Goal: Transaction & Acquisition: Book appointment/travel/reservation

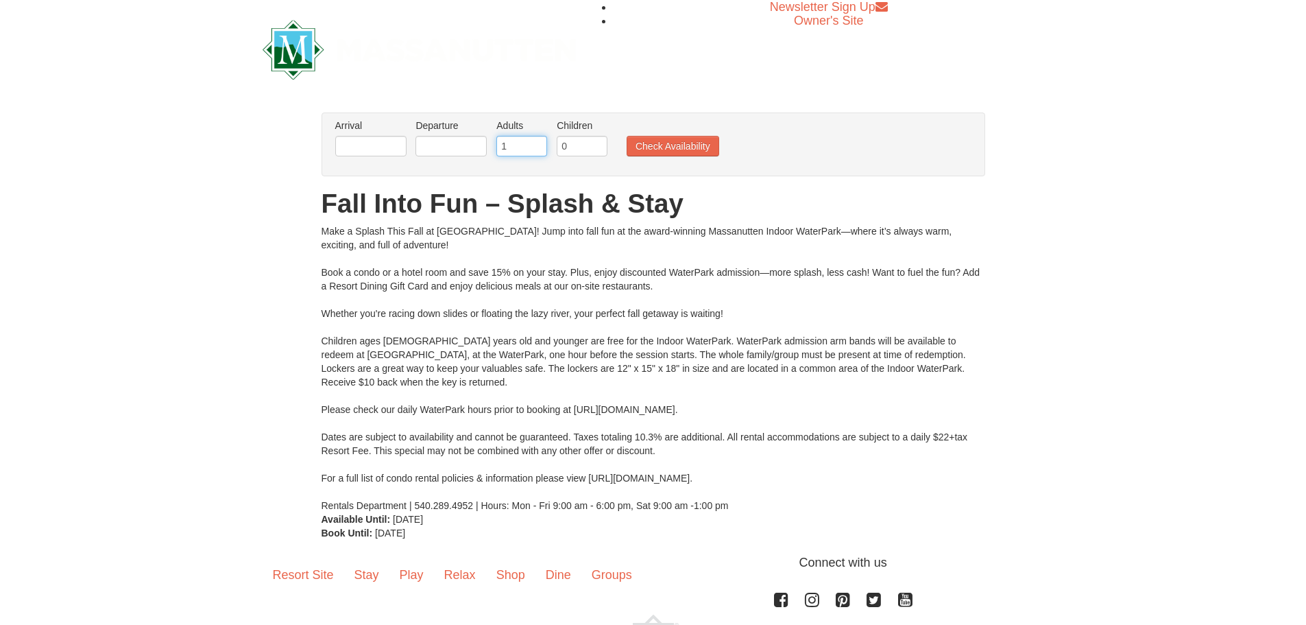
type input "1"
click at [537, 147] on input "1" at bounding box center [521, 146] width 51 height 21
click at [581, 147] on input "0" at bounding box center [582, 146] width 51 height 21
click at [598, 140] on input "1" at bounding box center [582, 146] width 51 height 21
type input "2"
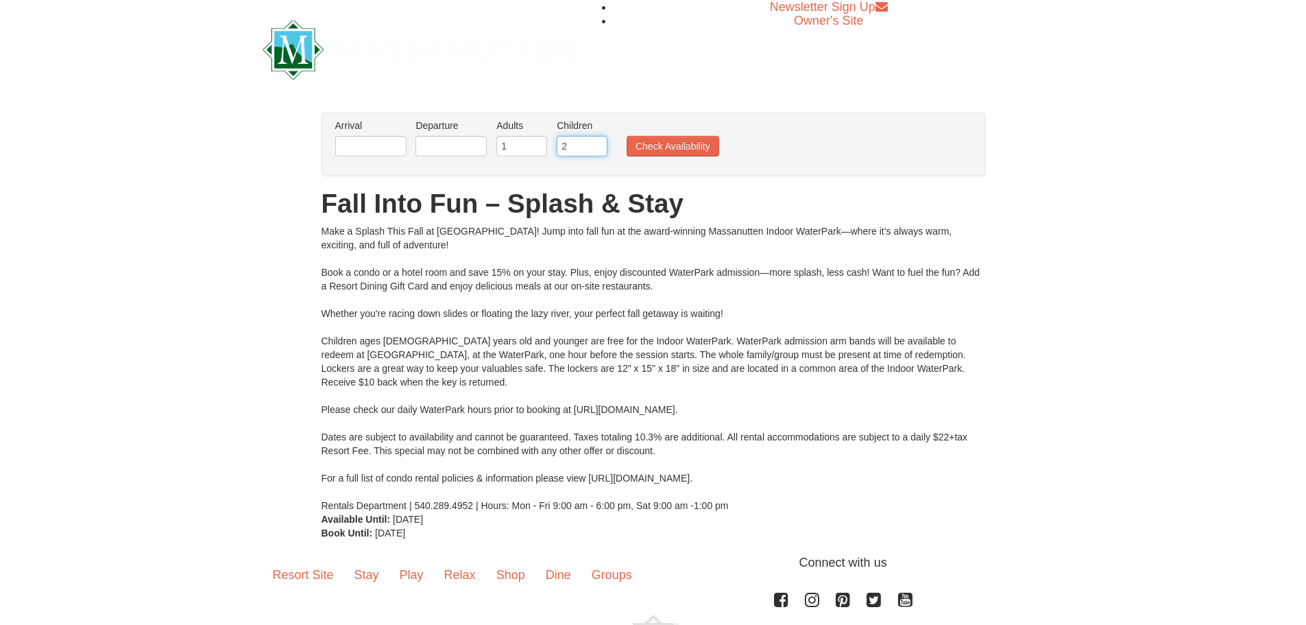
click at [598, 140] on input "2" at bounding box center [582, 146] width 51 height 21
click at [405, 140] on input "text" at bounding box center [370, 146] width 71 height 21
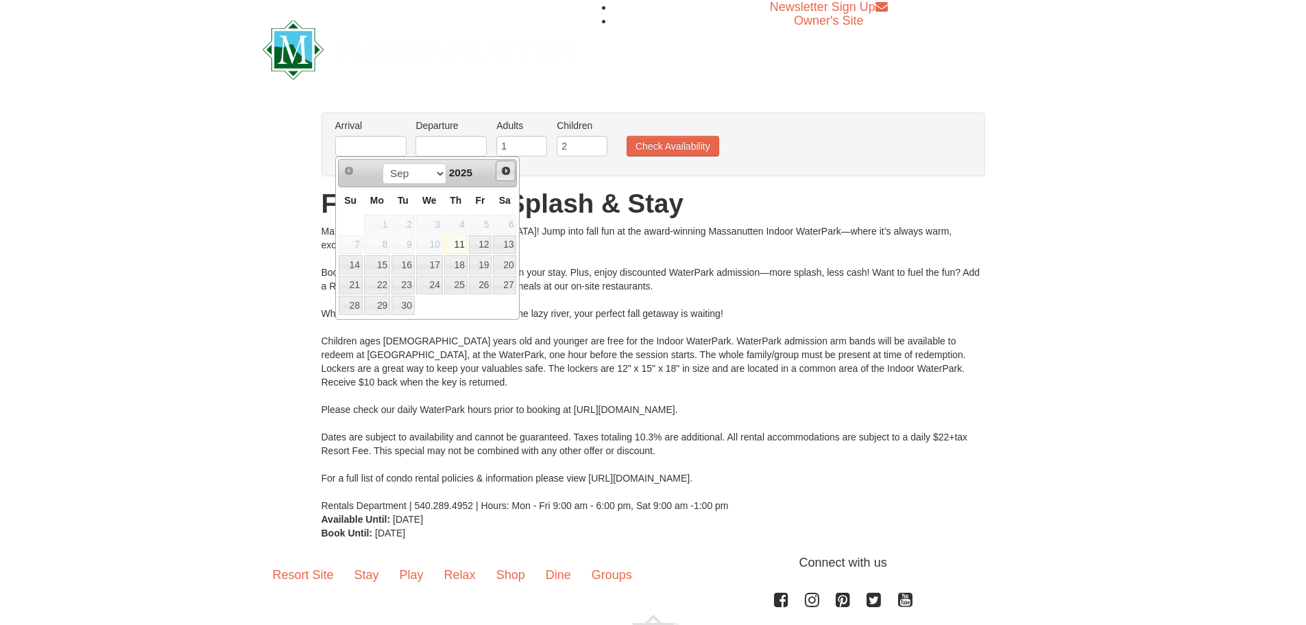
click at [508, 169] on span "Next" at bounding box center [505, 170] width 11 height 11
click at [355, 266] on link "12" at bounding box center [351, 264] width 24 height 19
type input "[DATE]"
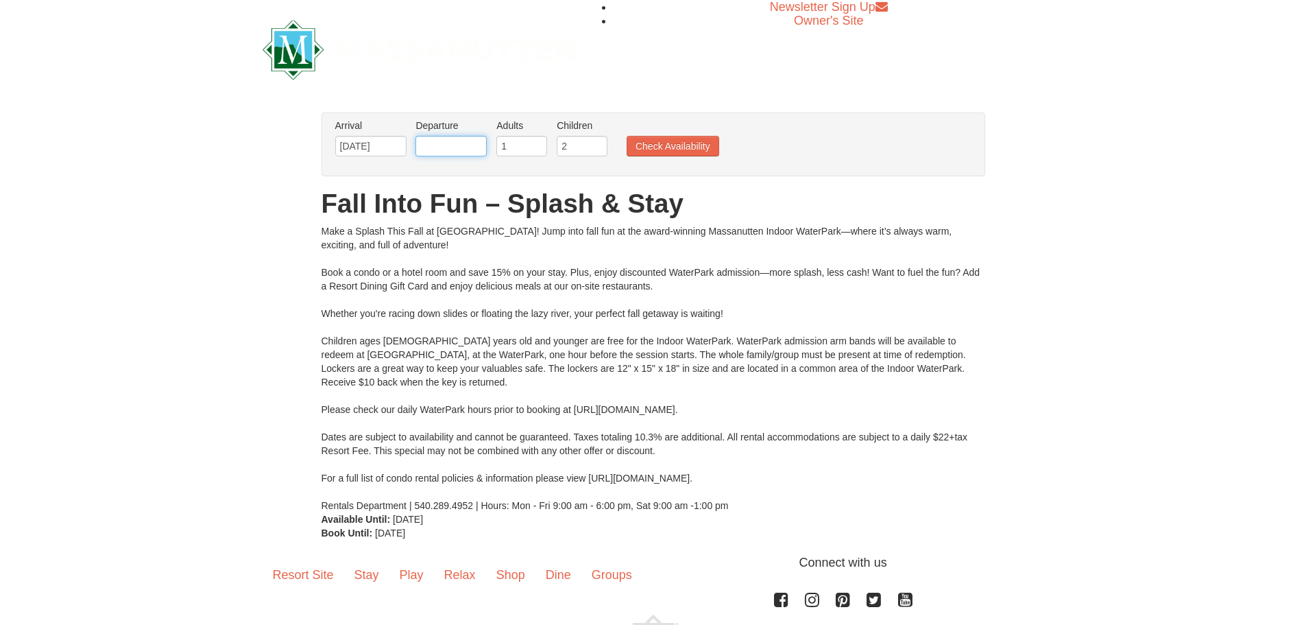
click at [441, 152] on input "text" at bounding box center [450, 146] width 71 height 21
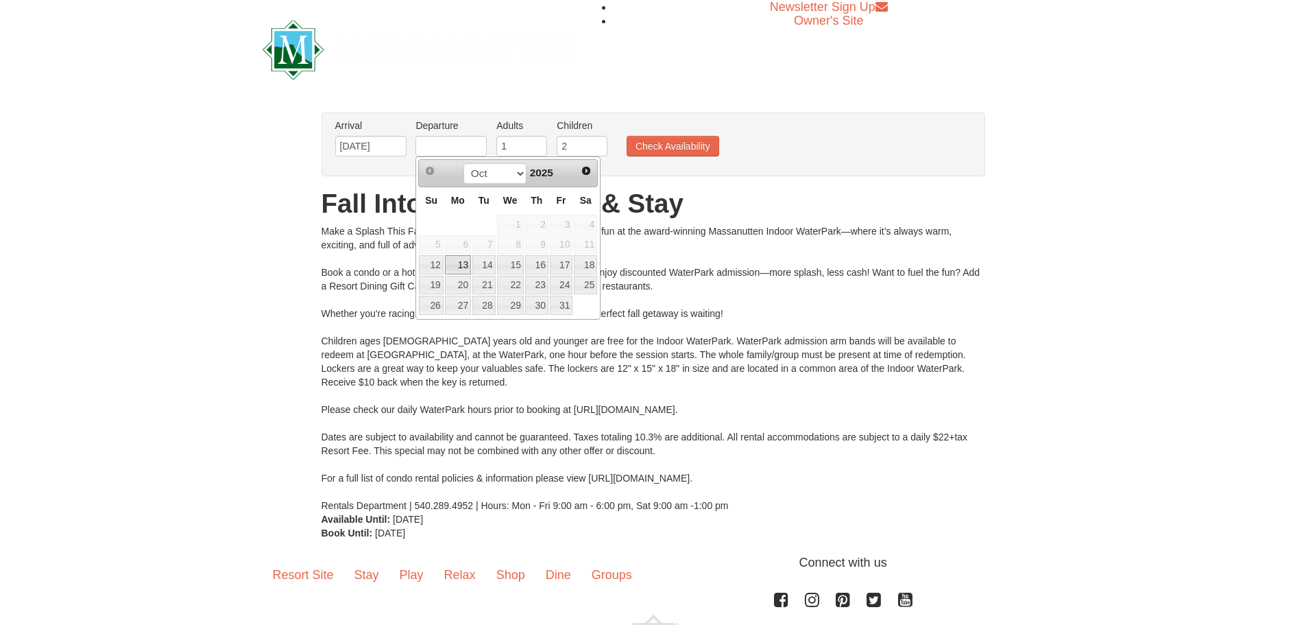
click at [455, 260] on link "13" at bounding box center [458, 264] width 26 height 19
type input "[DATE]"
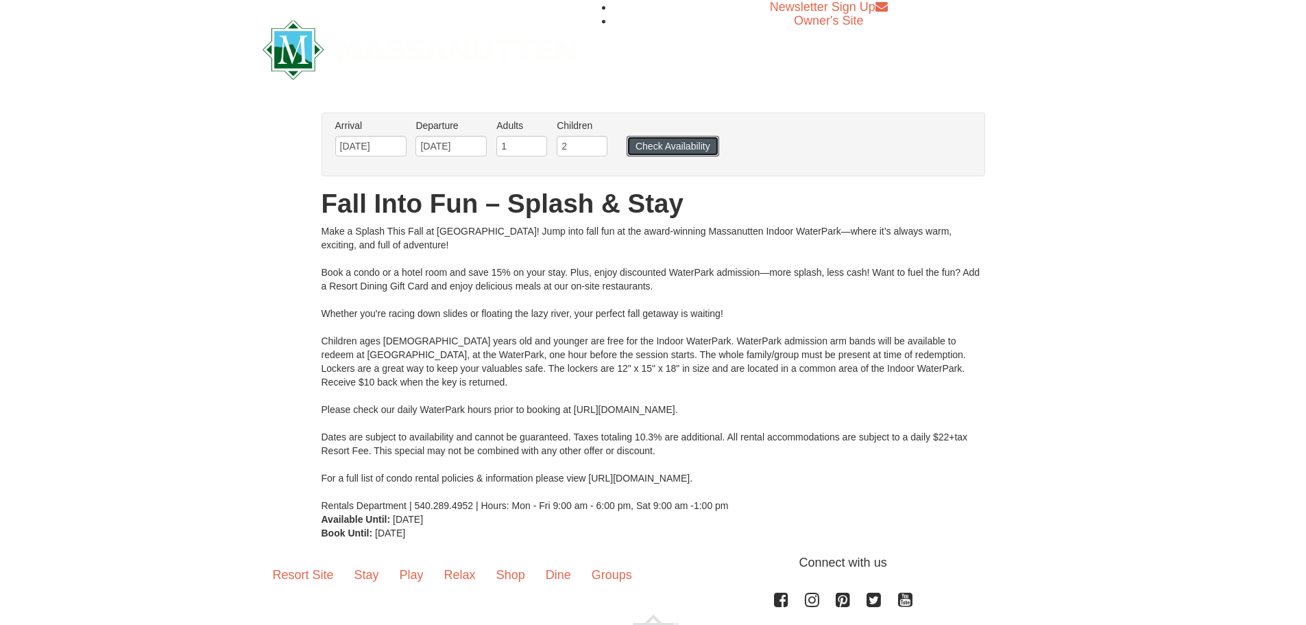
click at [658, 147] on button "Check Availability" at bounding box center [673, 146] width 93 height 21
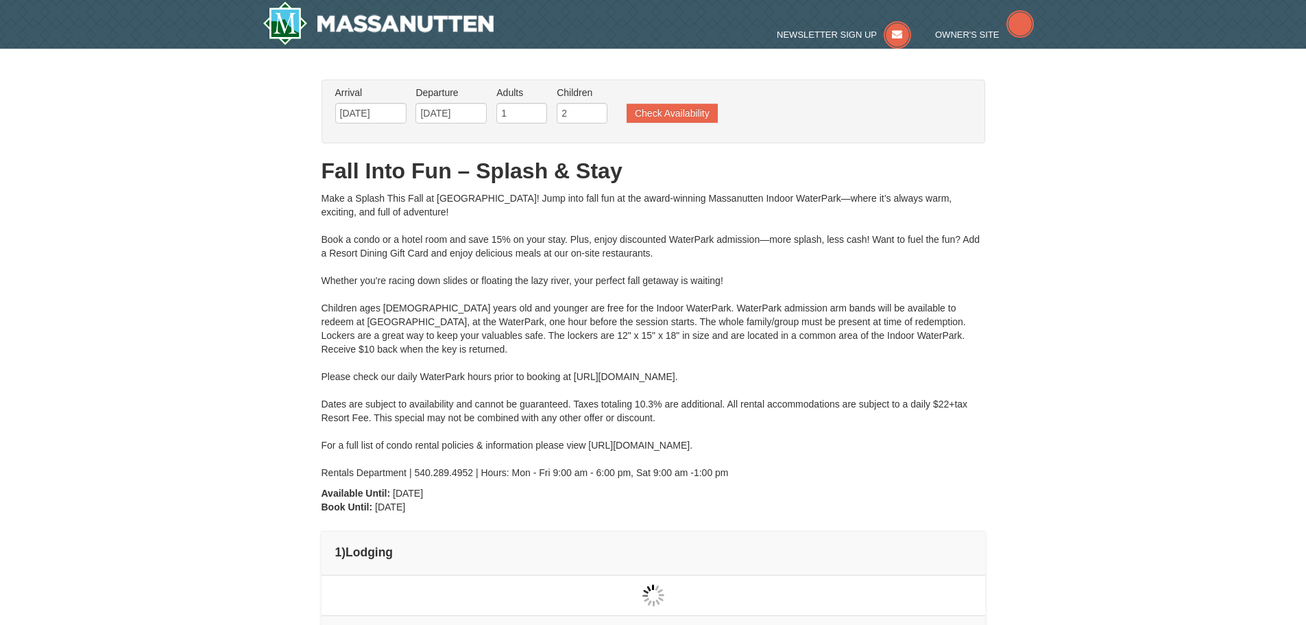
type input "[DATE]"
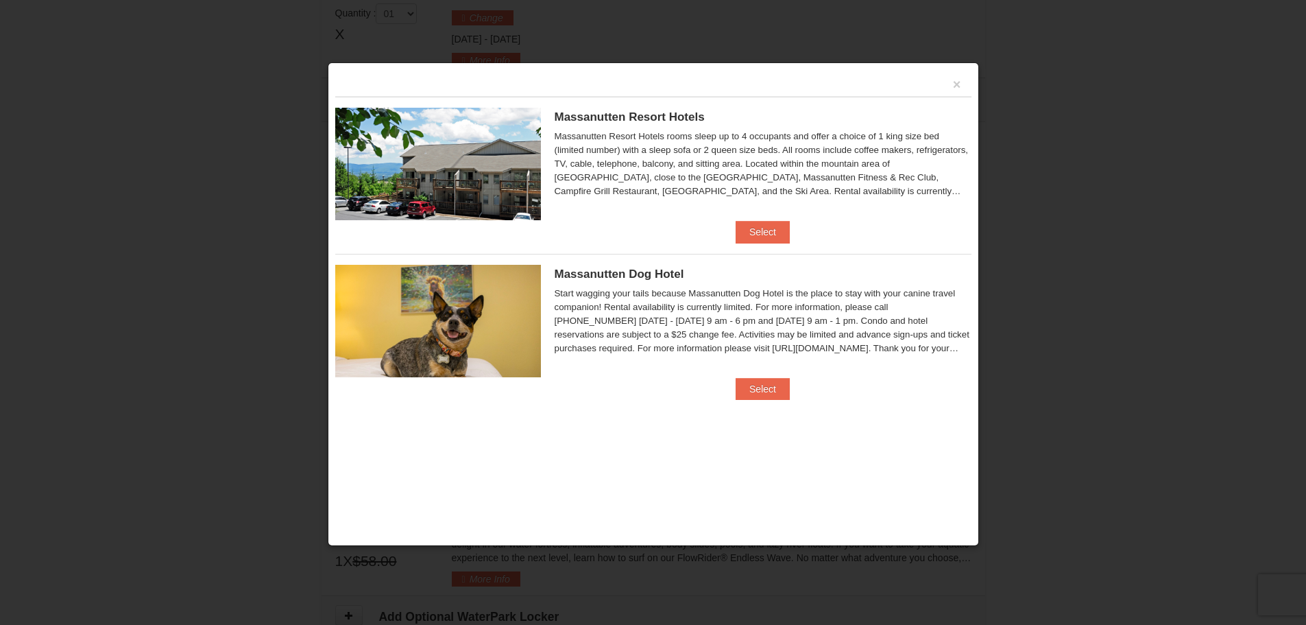
scroll to position [583, 0]
click at [764, 230] on button "Select" at bounding box center [763, 232] width 54 height 22
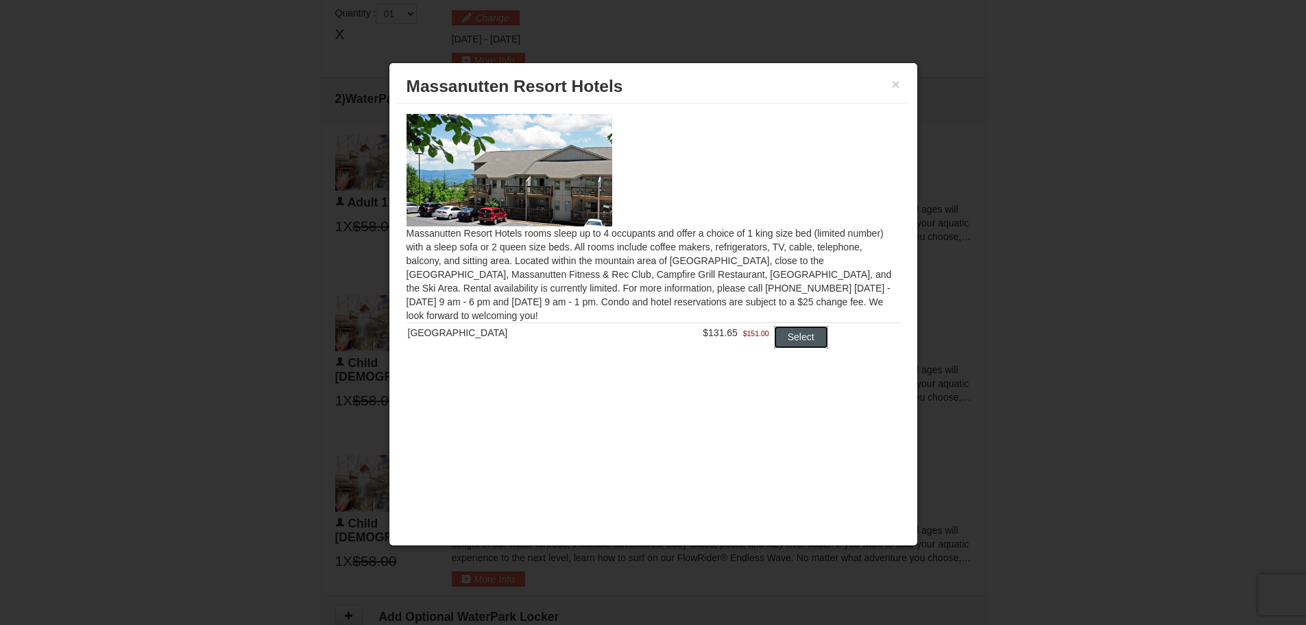
click at [795, 337] on button "Select" at bounding box center [801, 337] width 54 height 22
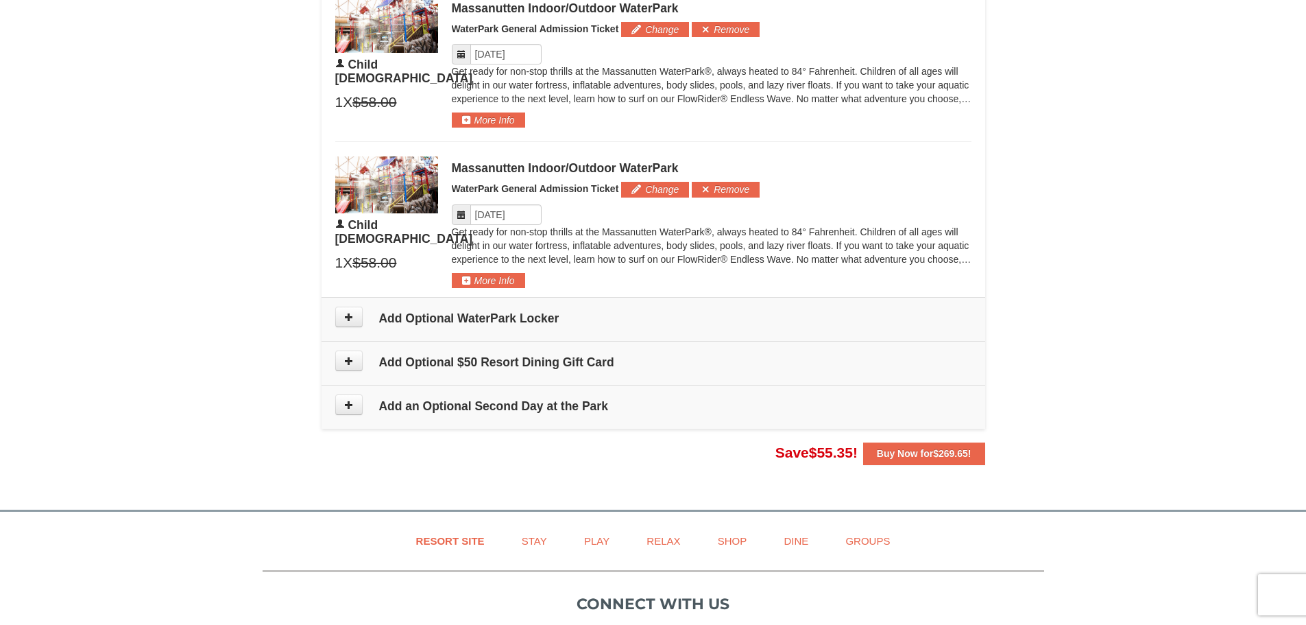
scroll to position [881, 0]
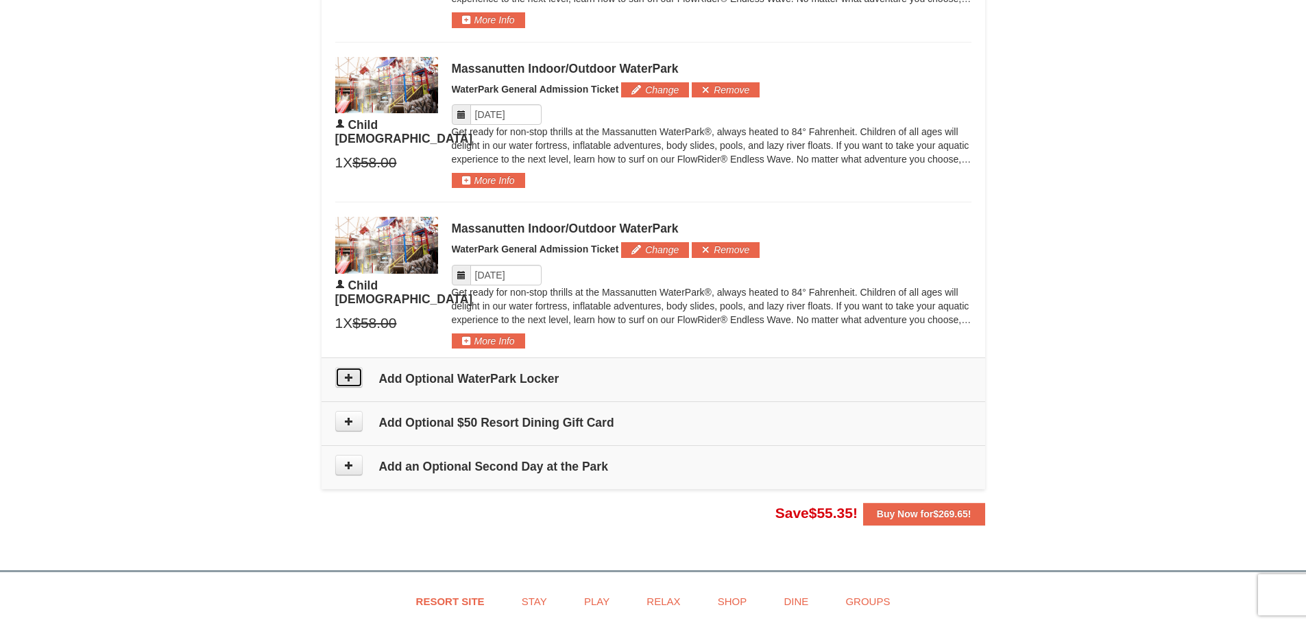
click at [356, 378] on button at bounding box center [348, 377] width 27 height 21
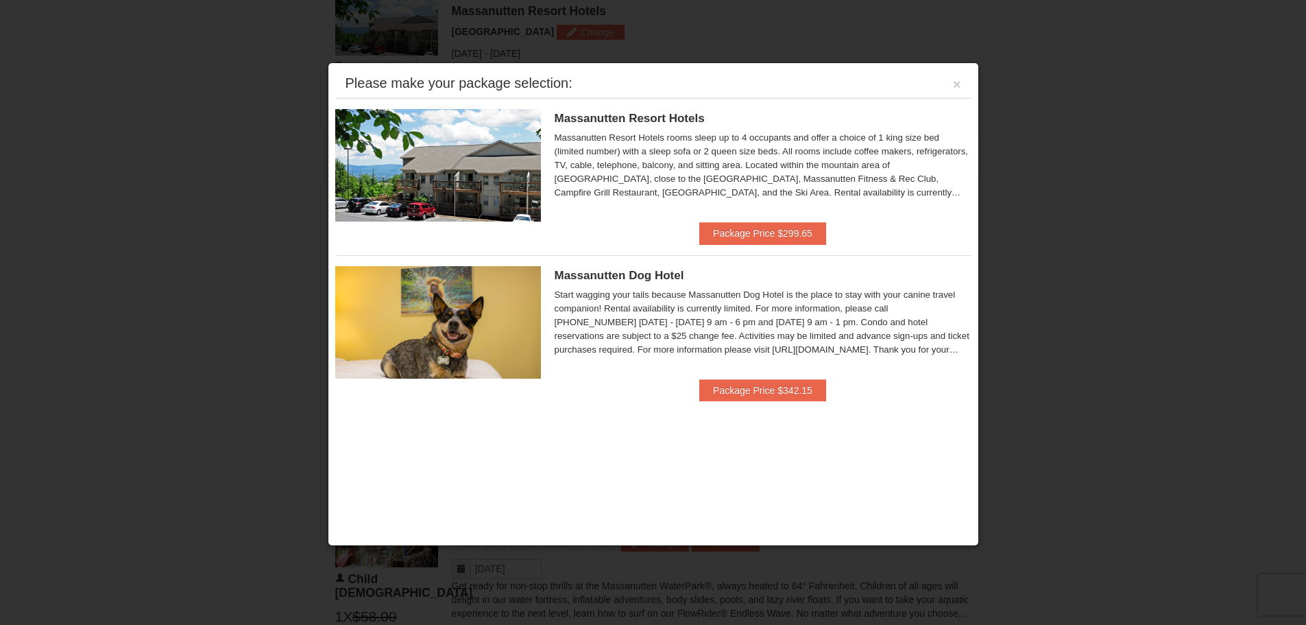
scroll to position [587, 0]
click at [963, 83] on div "Please make your package selection: ×" at bounding box center [653, 84] width 636 height 28
click at [958, 83] on button "×" at bounding box center [957, 84] width 8 height 14
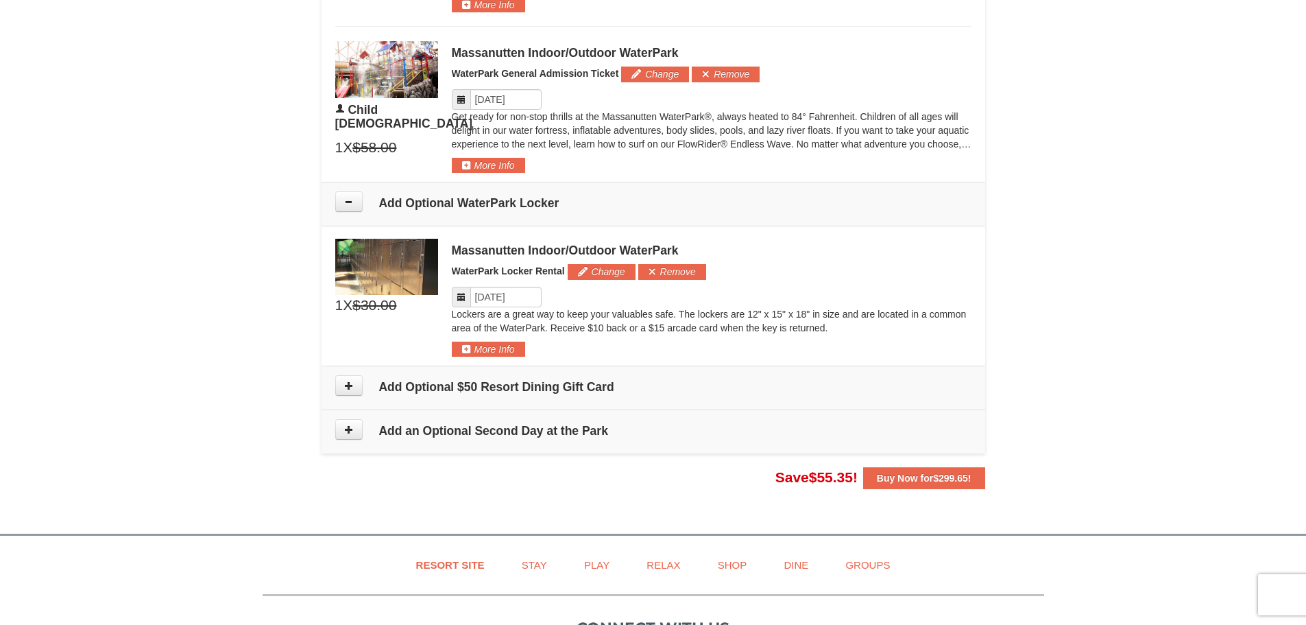
scroll to position [1135, 0]
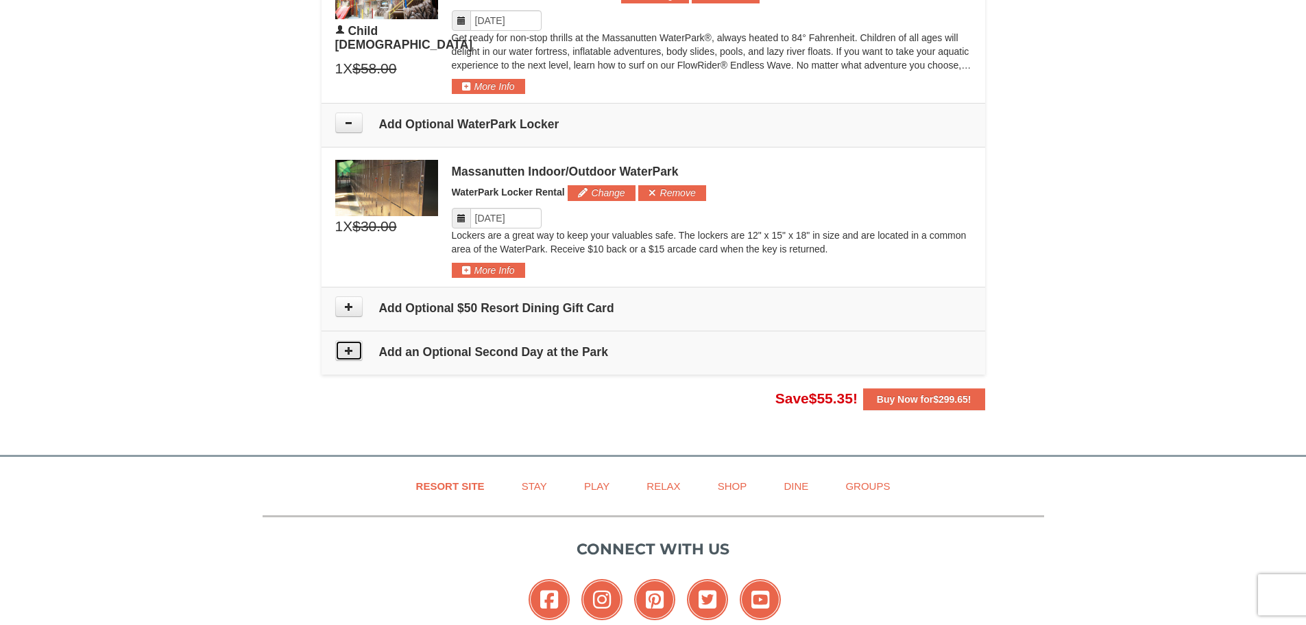
click at [340, 350] on button at bounding box center [348, 350] width 27 height 21
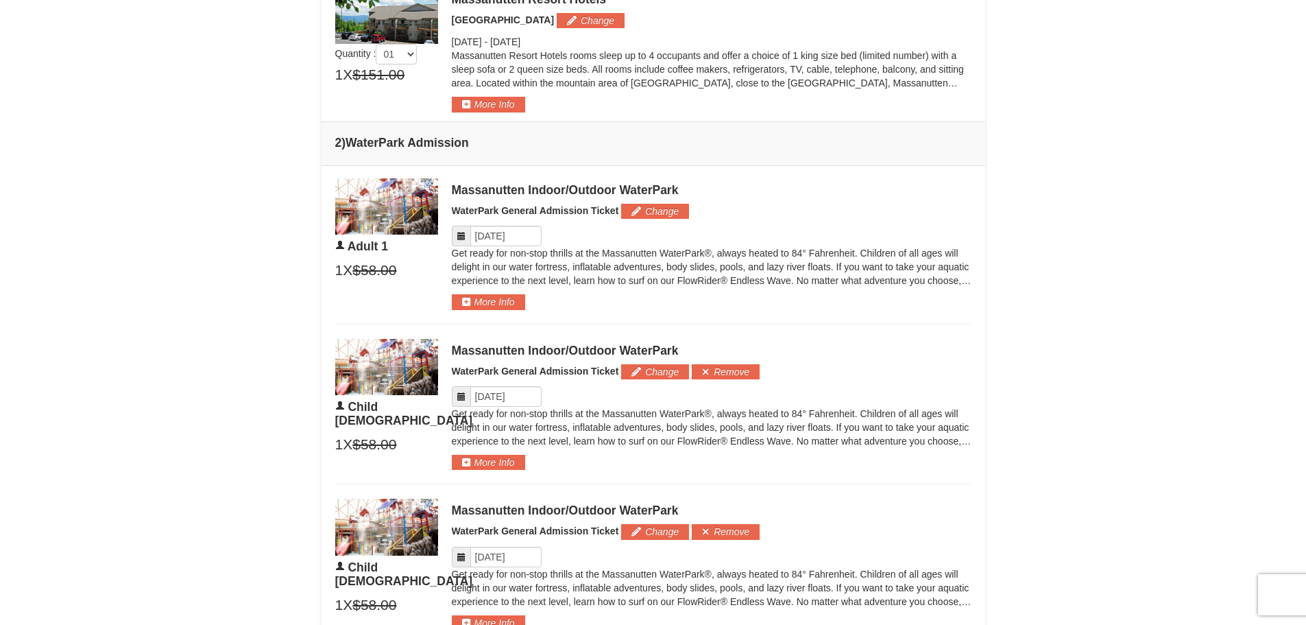
scroll to position [557, 0]
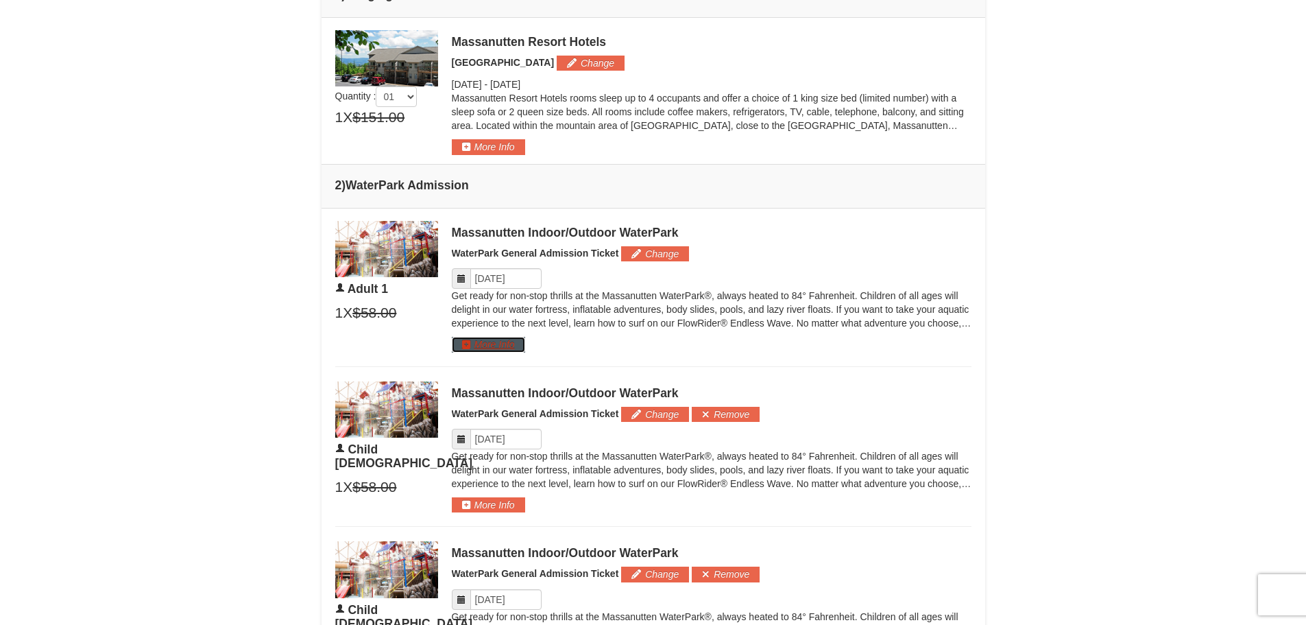
click at [502, 340] on button "More Info" at bounding box center [488, 344] width 73 height 15
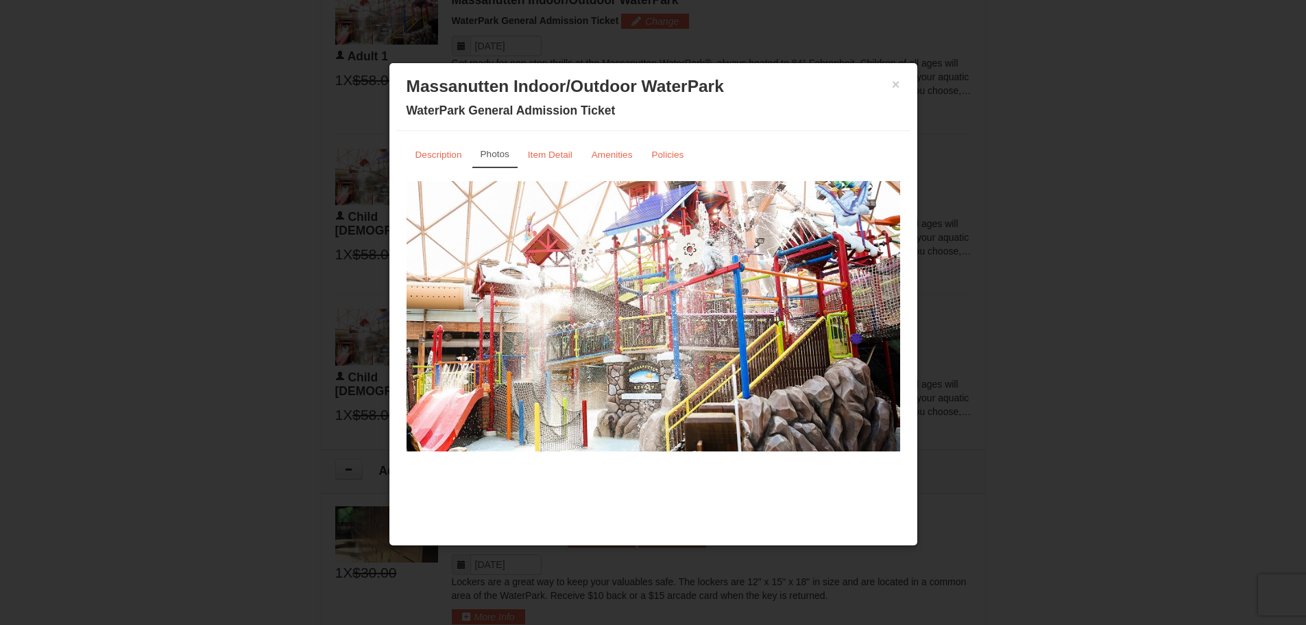
scroll to position [694, 0]
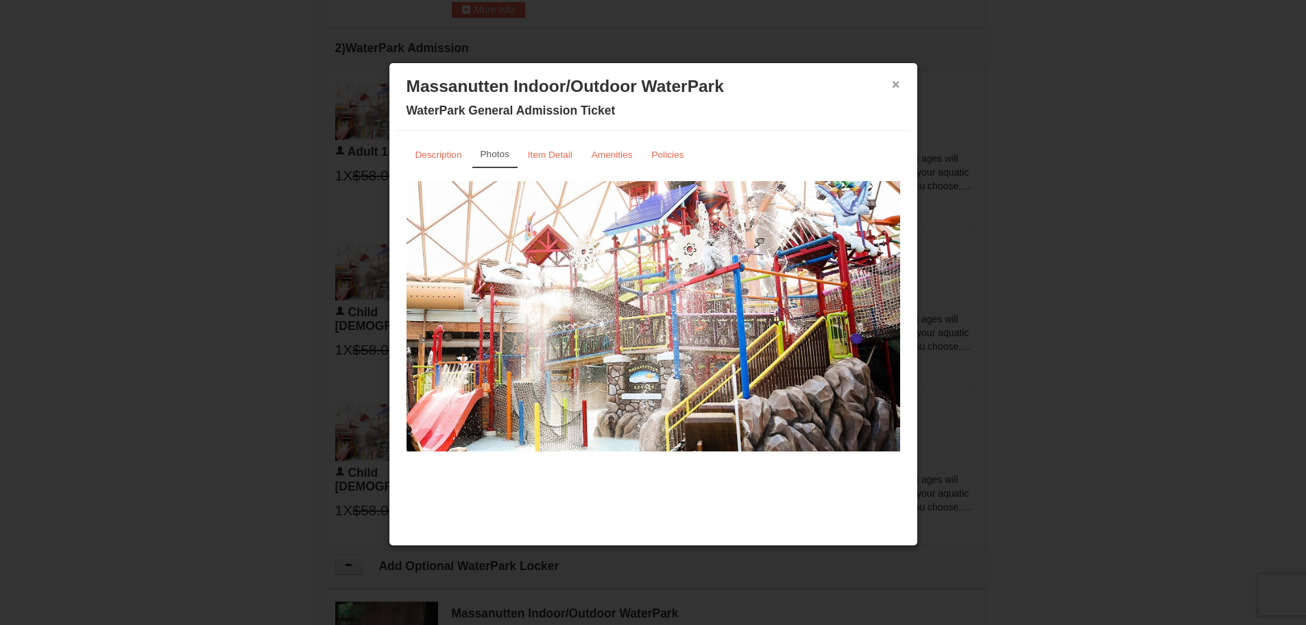
click at [893, 84] on button "×" at bounding box center [896, 84] width 8 height 14
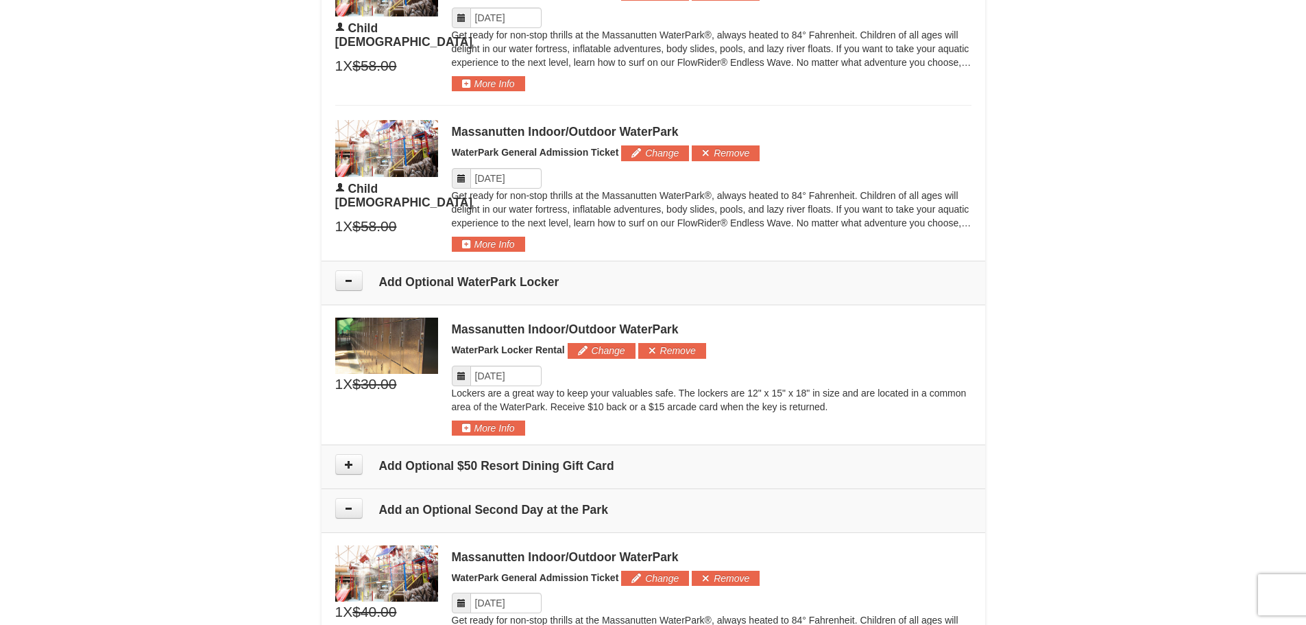
scroll to position [968, 0]
